Goal: Book appointment/travel/reservation

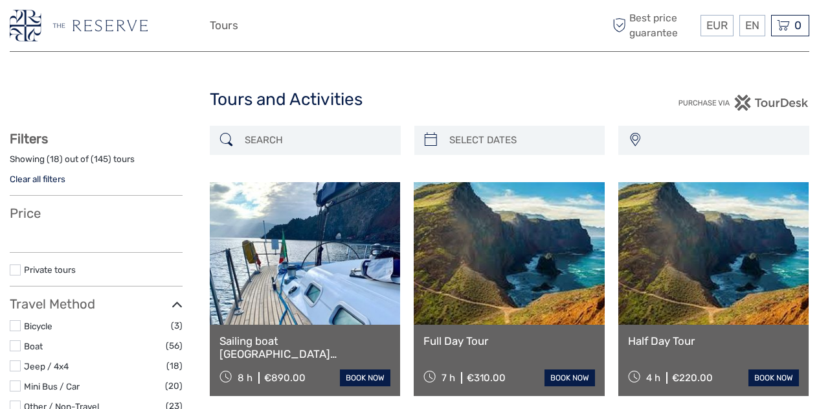
select select
click at [275, 144] on input "search" at bounding box center [317, 140] width 155 height 23
select select
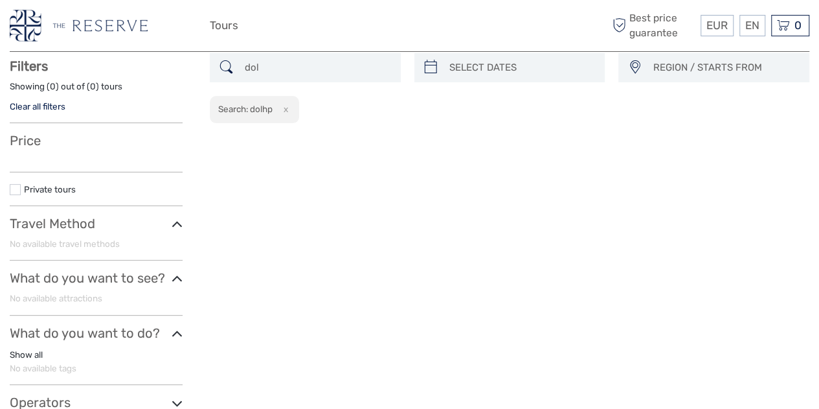
scroll to position [73, 0]
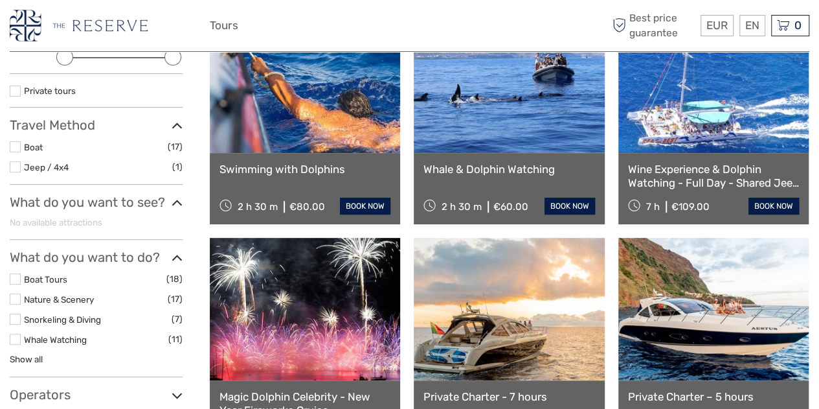
scroll to position [193, 0]
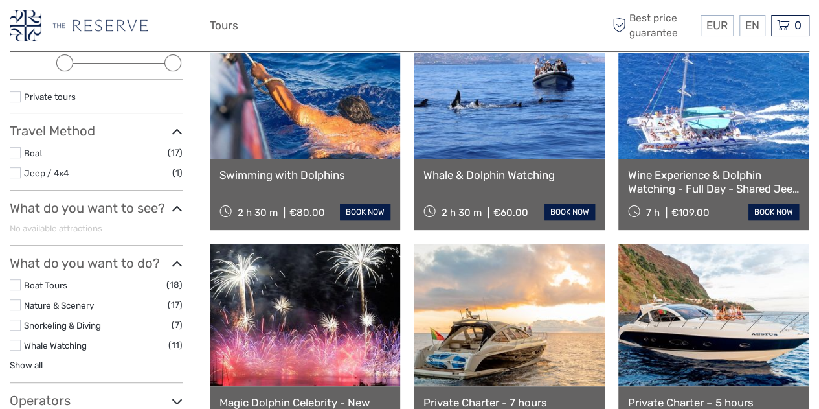
type input "dolphins"
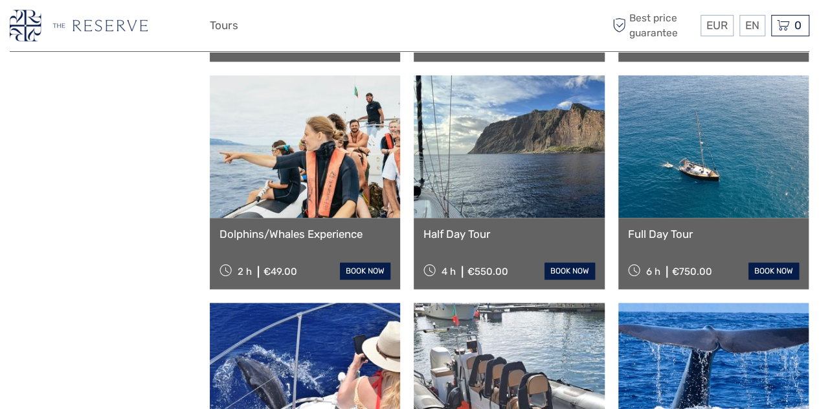
scroll to position [818, 0]
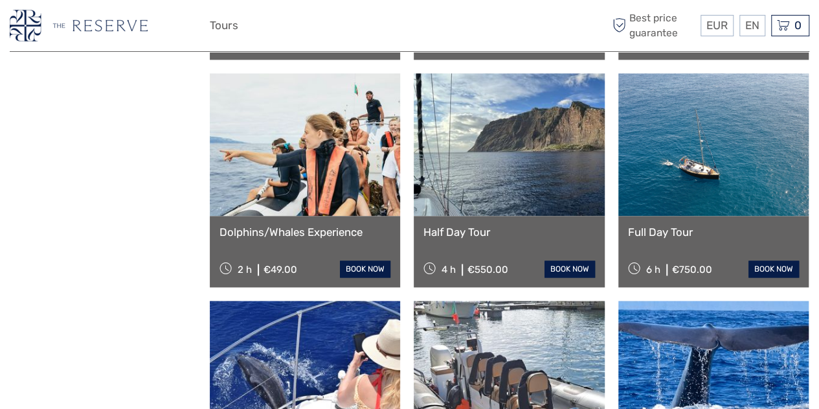
drag, startPoint x: 299, startPoint y: 221, endPoint x: 314, endPoint y: 227, distance: 15.8
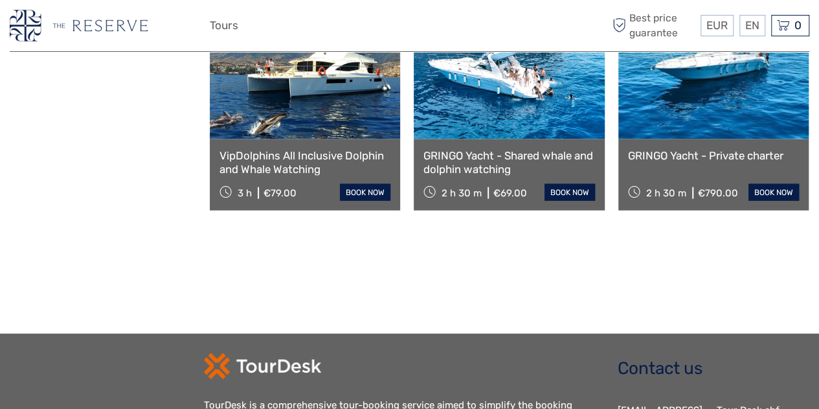
scroll to position [1349, 0]
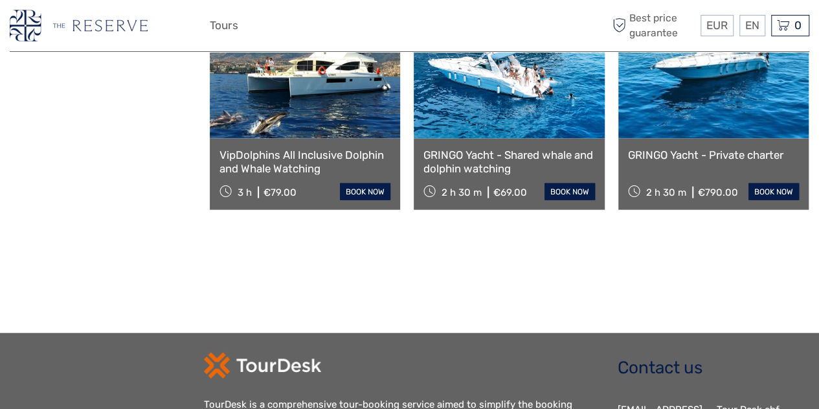
drag, startPoint x: 299, startPoint y: 142, endPoint x: 268, endPoint y: 158, distance: 35.0
click at [268, 158] on link "VipDolphins All Inclusive Dolphin and Whale Watching" at bounding box center [304, 161] width 171 height 27
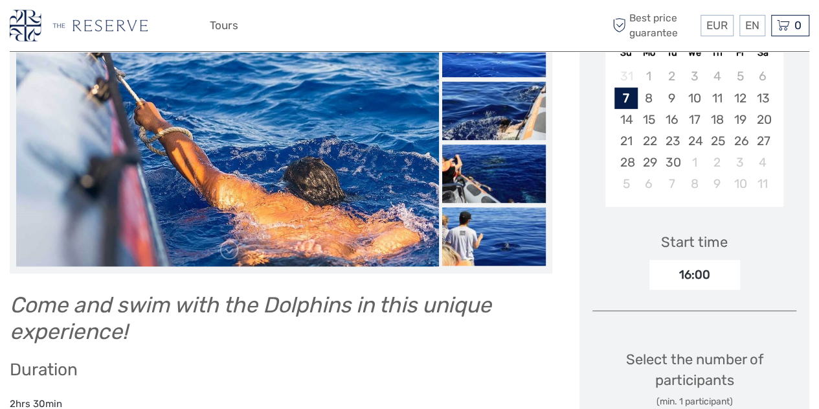
scroll to position [31, 0]
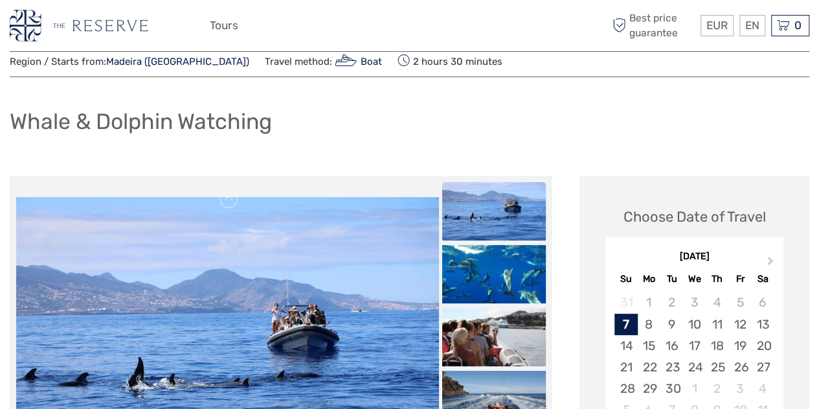
scroll to position [10, 0]
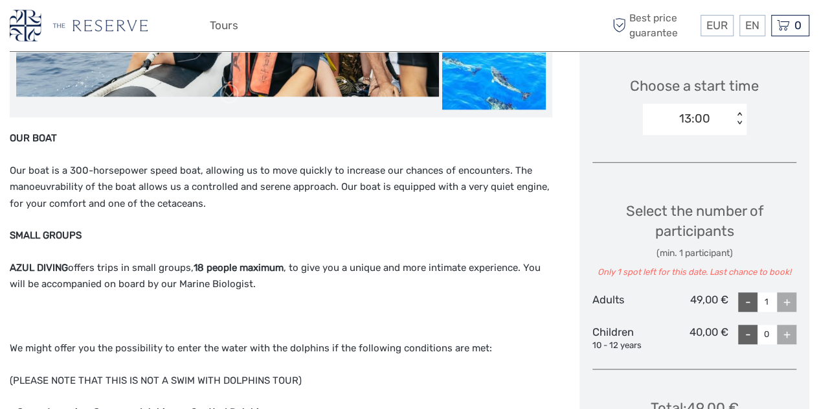
scroll to position [372, 0]
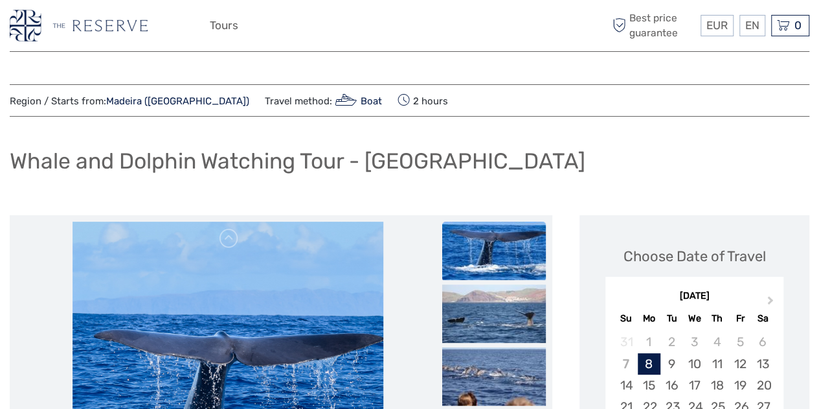
scroll to position [101, 0]
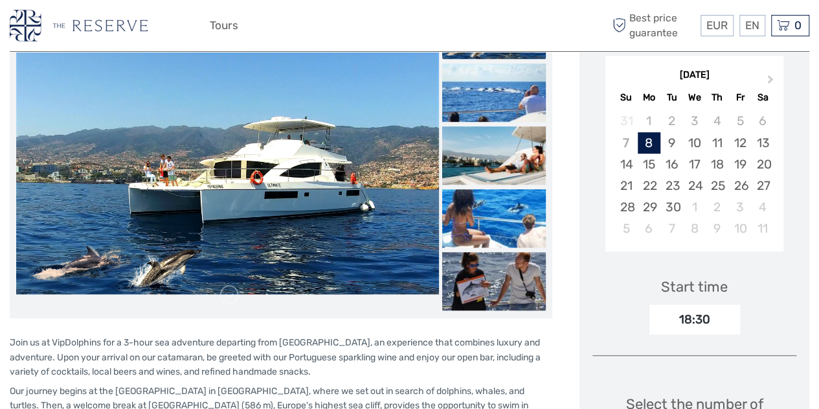
scroll to position [216, 0]
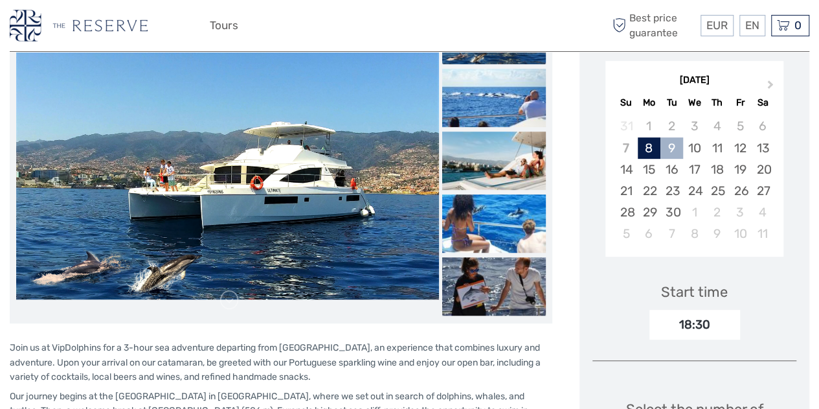
click at [669, 139] on div "9" at bounding box center [671, 147] width 23 height 21
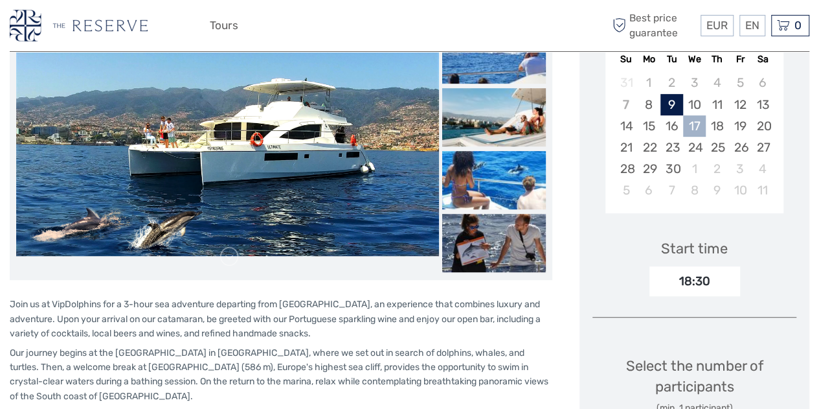
scroll to position [258, 0]
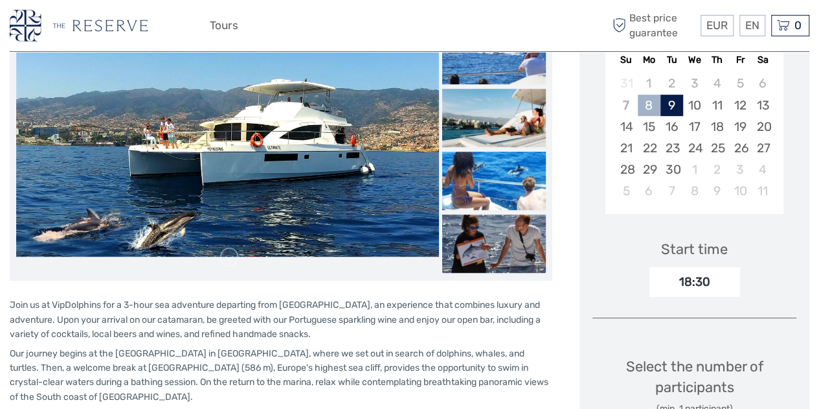
click at [653, 104] on div "8" at bounding box center [649, 105] width 23 height 21
